Goal: Check status: Check status

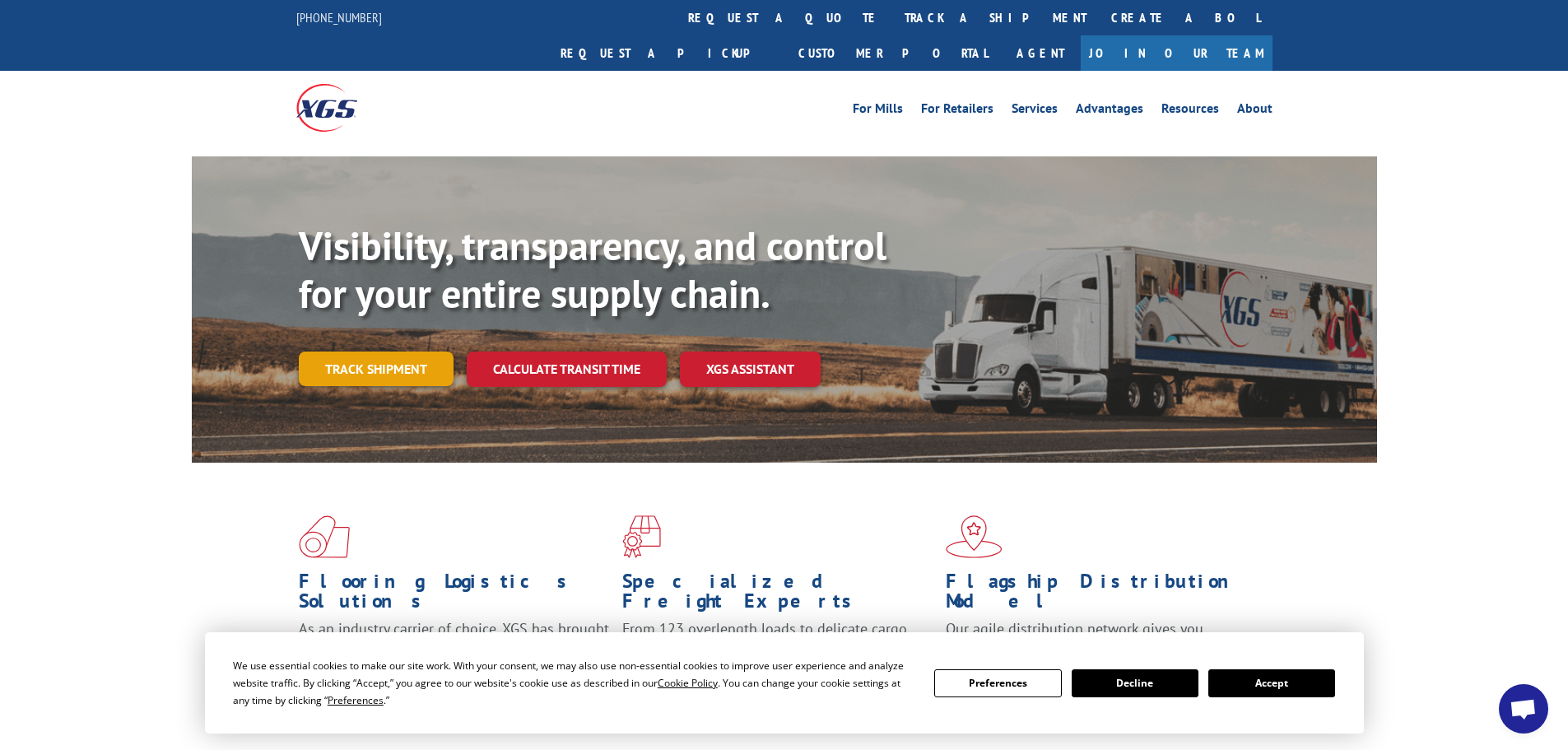
click at [362, 352] on link "Track shipment" at bounding box center [377, 368] width 155 height 34
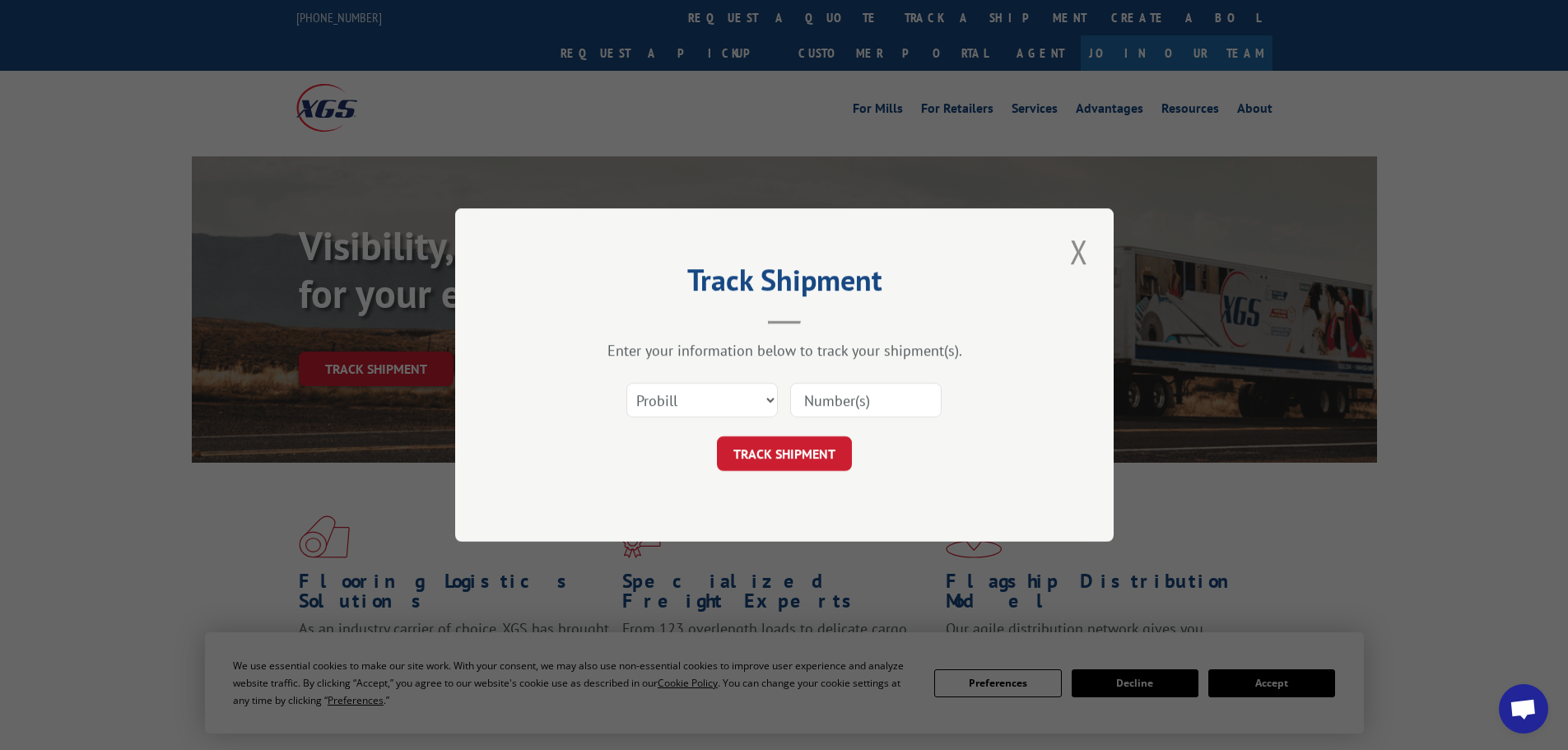
click at [831, 413] on input at bounding box center [866, 399] width 152 height 34
paste input "2822697"
type input "2822697"
click at [780, 456] on button "TRACK SHIPMENT" at bounding box center [785, 453] width 135 height 34
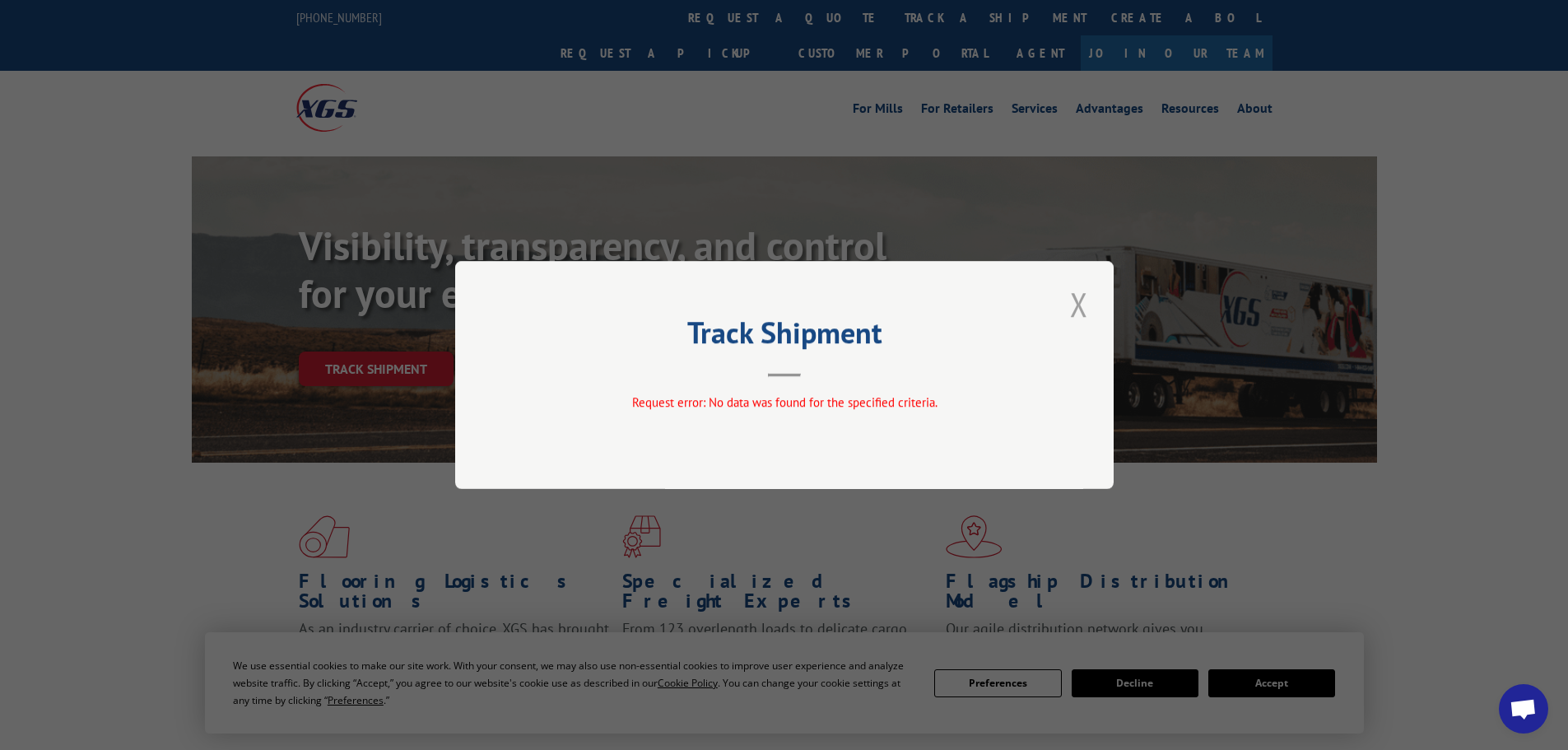
click at [1079, 311] on button "Close modal" at bounding box center [1079, 304] width 28 height 45
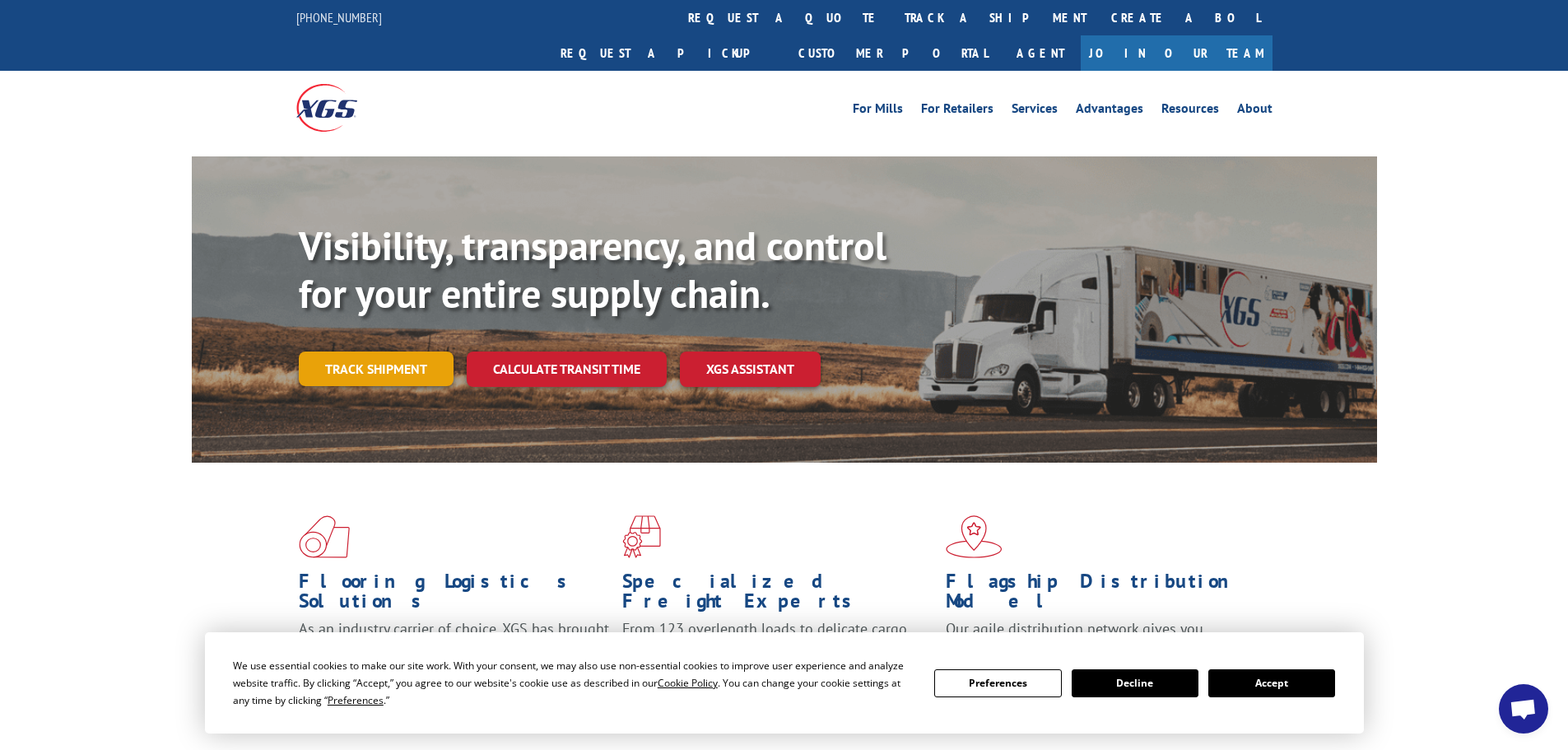
click at [397, 352] on link "Track shipment" at bounding box center [377, 368] width 155 height 34
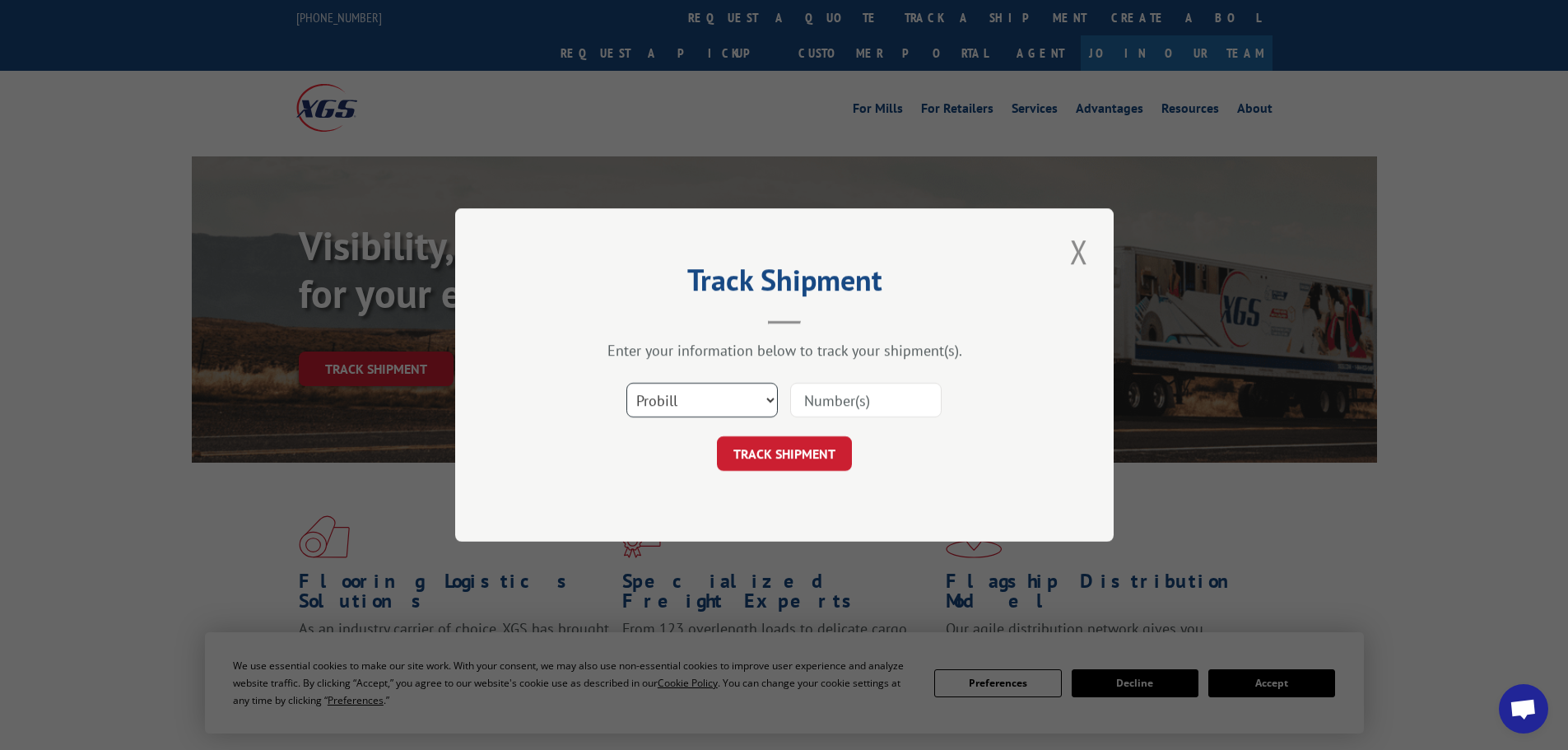
click at [737, 404] on select "Select category... Probill BOL PO" at bounding box center [702, 399] width 152 height 34
select select "bol"
click at [627, 382] on select "Select category... Probill BOL PO" at bounding box center [702, 399] width 152 height 34
click at [859, 397] on input at bounding box center [866, 399] width 152 height 34
paste input "2822697"
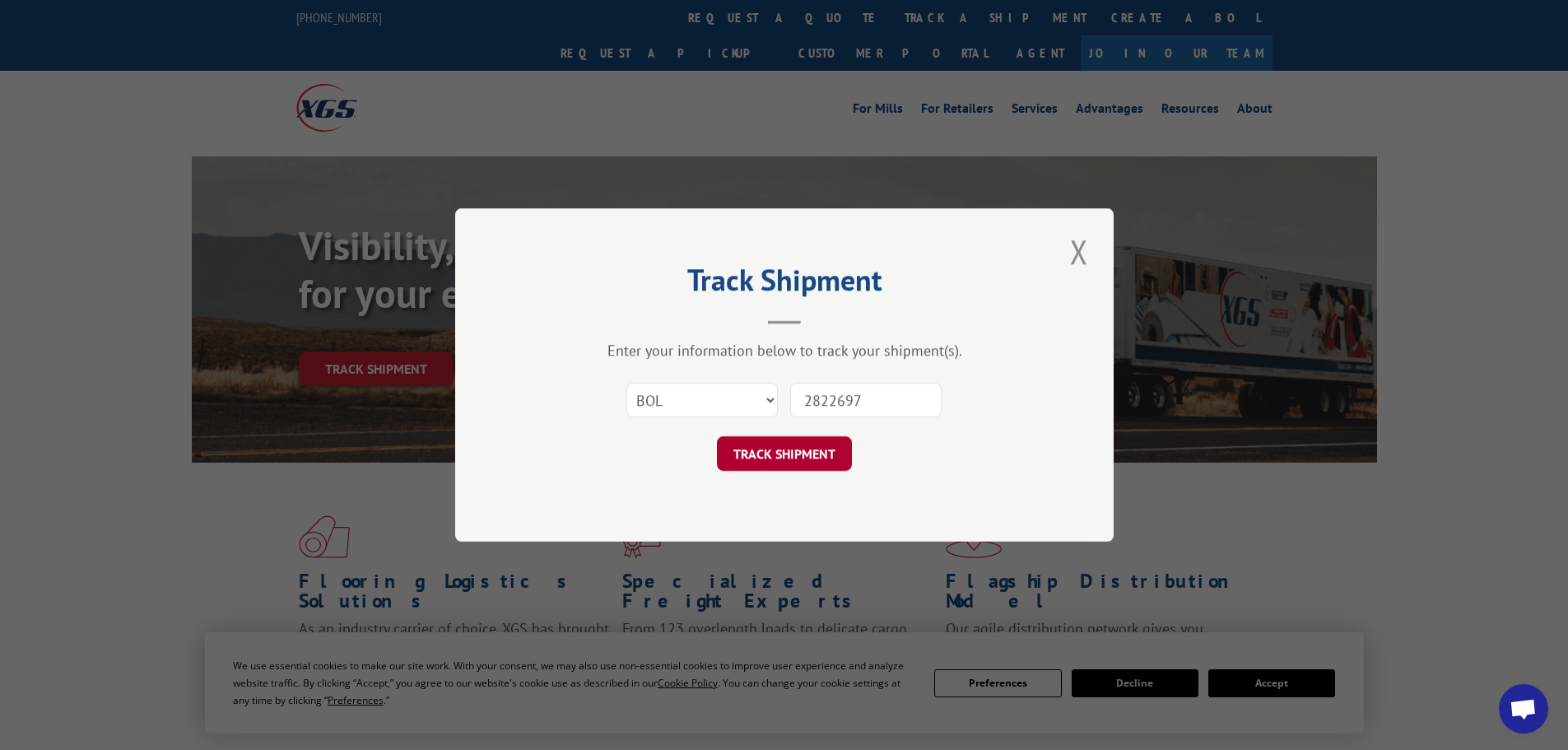
type input "2822697"
click at [799, 461] on button "TRACK SHIPMENT" at bounding box center [785, 453] width 135 height 34
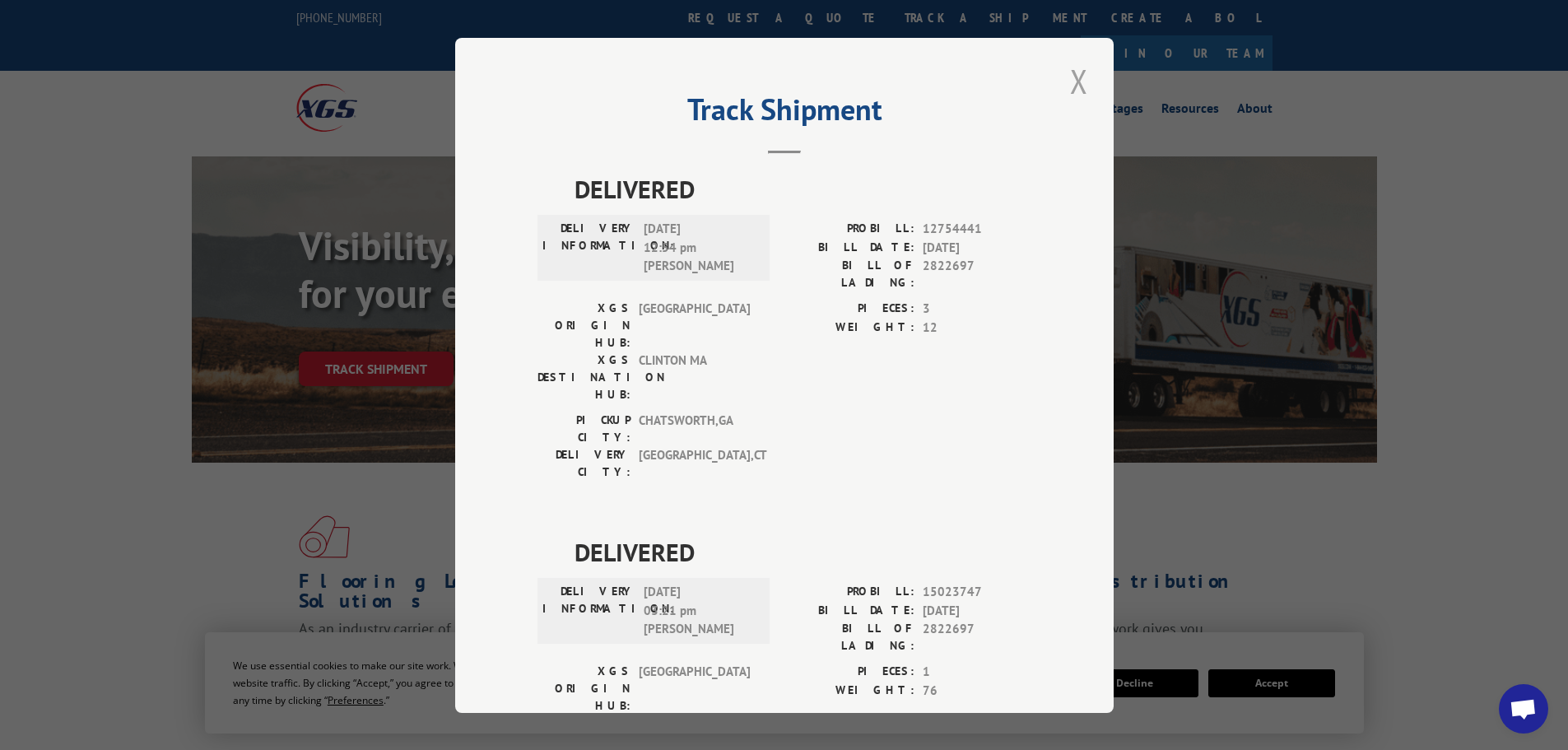
click at [1072, 89] on button "Close modal" at bounding box center [1079, 81] width 28 height 45
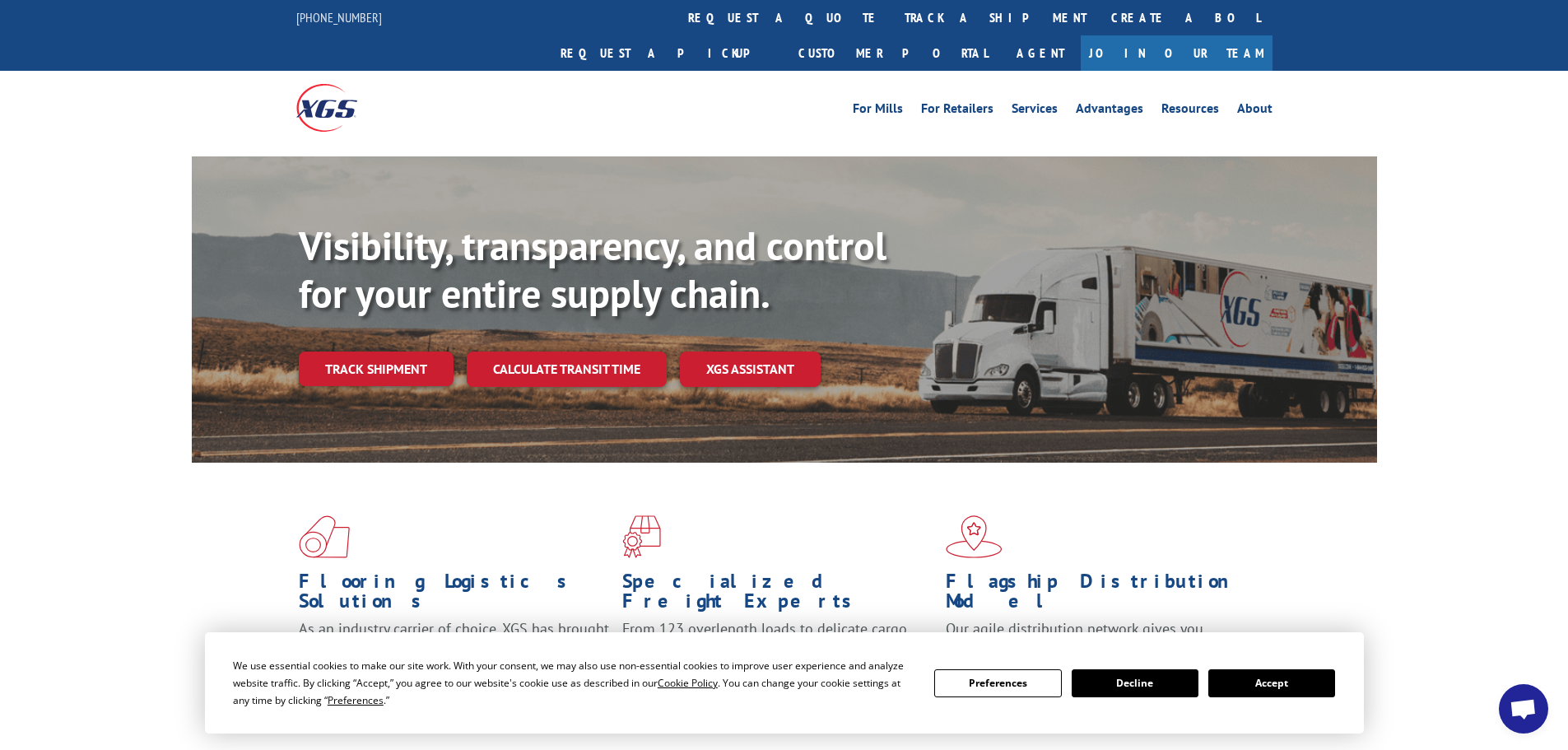
click at [1146, 694] on button "Decline" at bounding box center [1135, 683] width 127 height 28
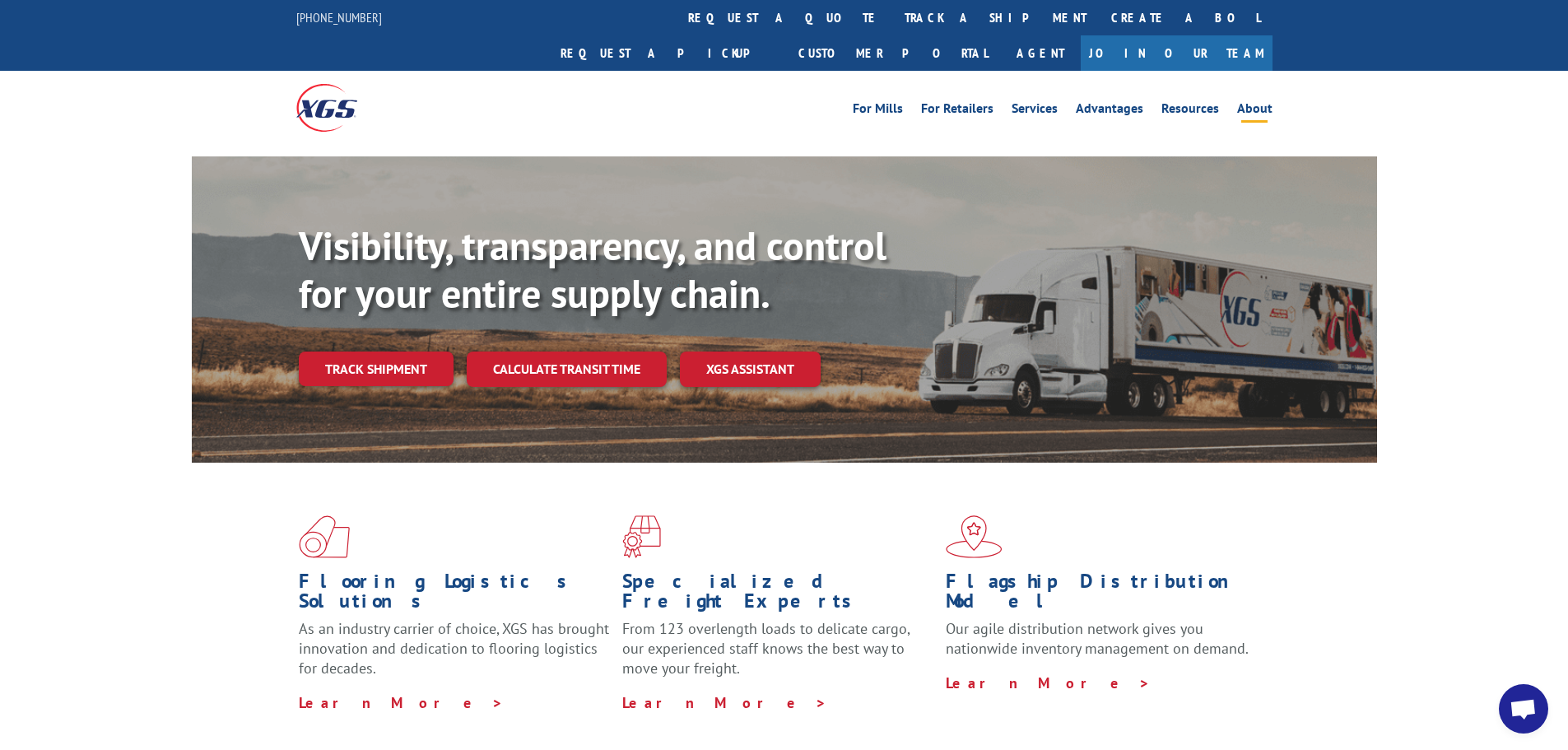
click at [1262, 102] on link "About" at bounding box center [1255, 112] width 35 height 18
